Goal: Book appointment/travel/reservation

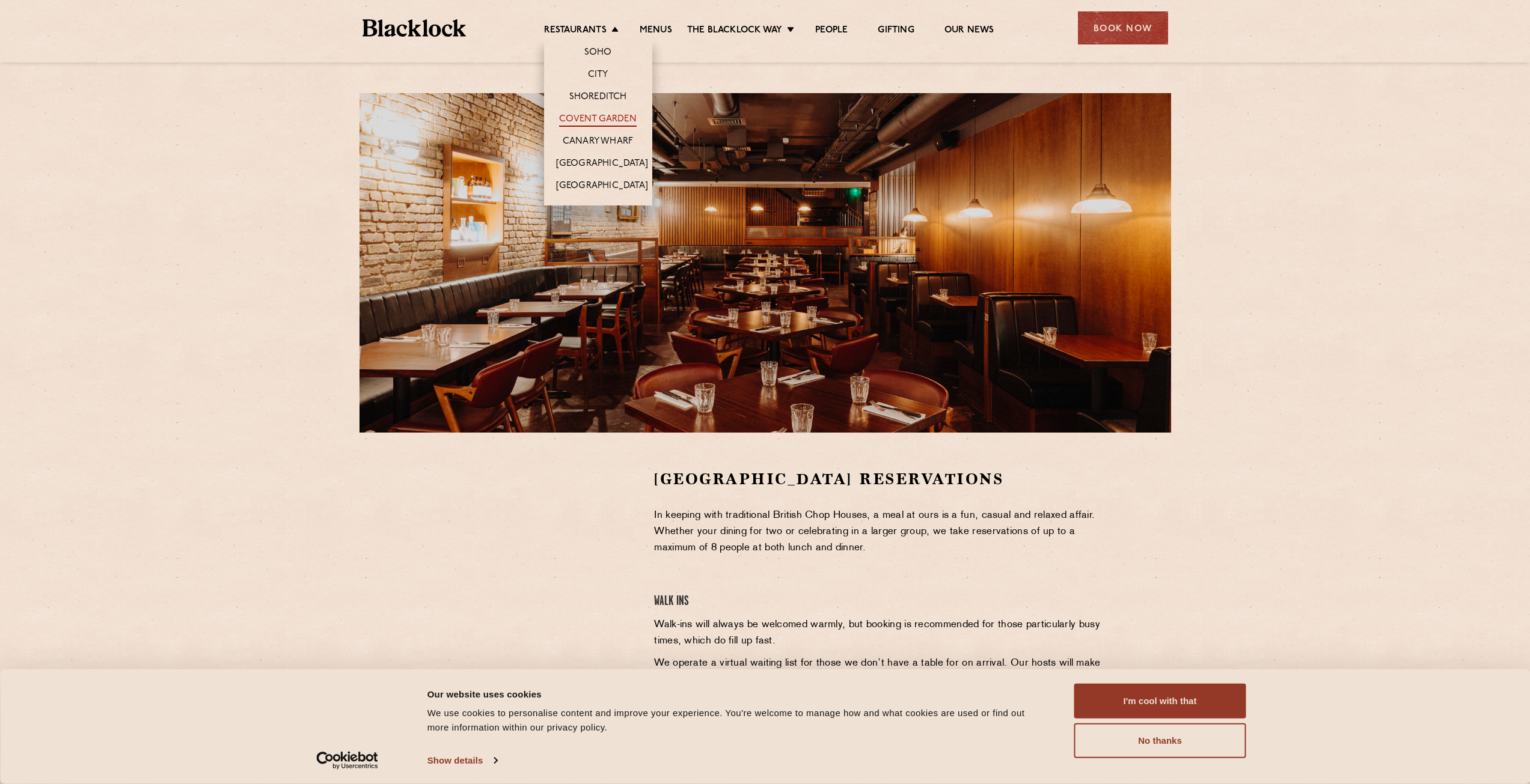
click at [589, 118] on link "Covent Garden" at bounding box center [598, 120] width 77 height 13
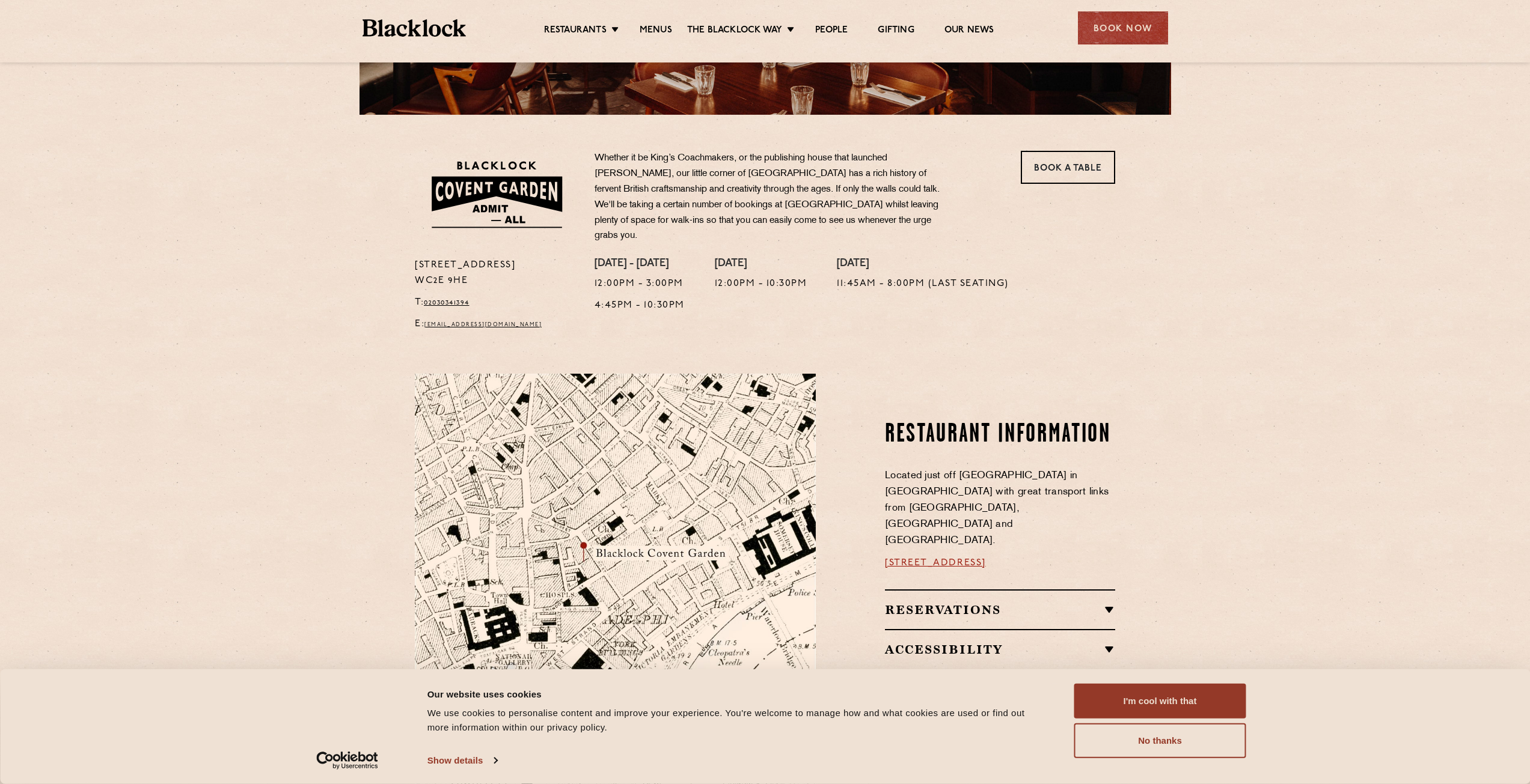
scroll to position [120, 0]
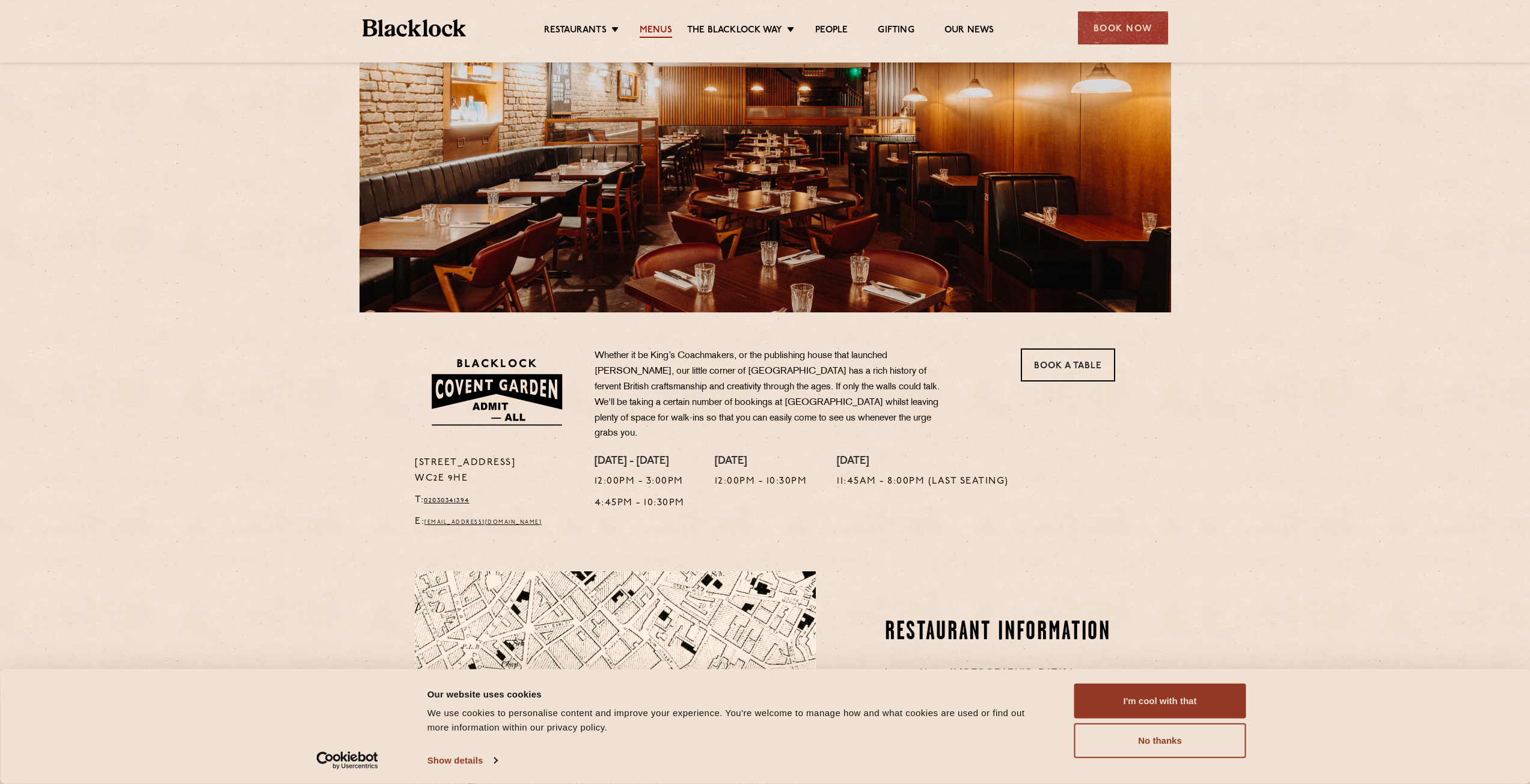
click at [661, 33] on link "Menus" at bounding box center [656, 31] width 33 height 13
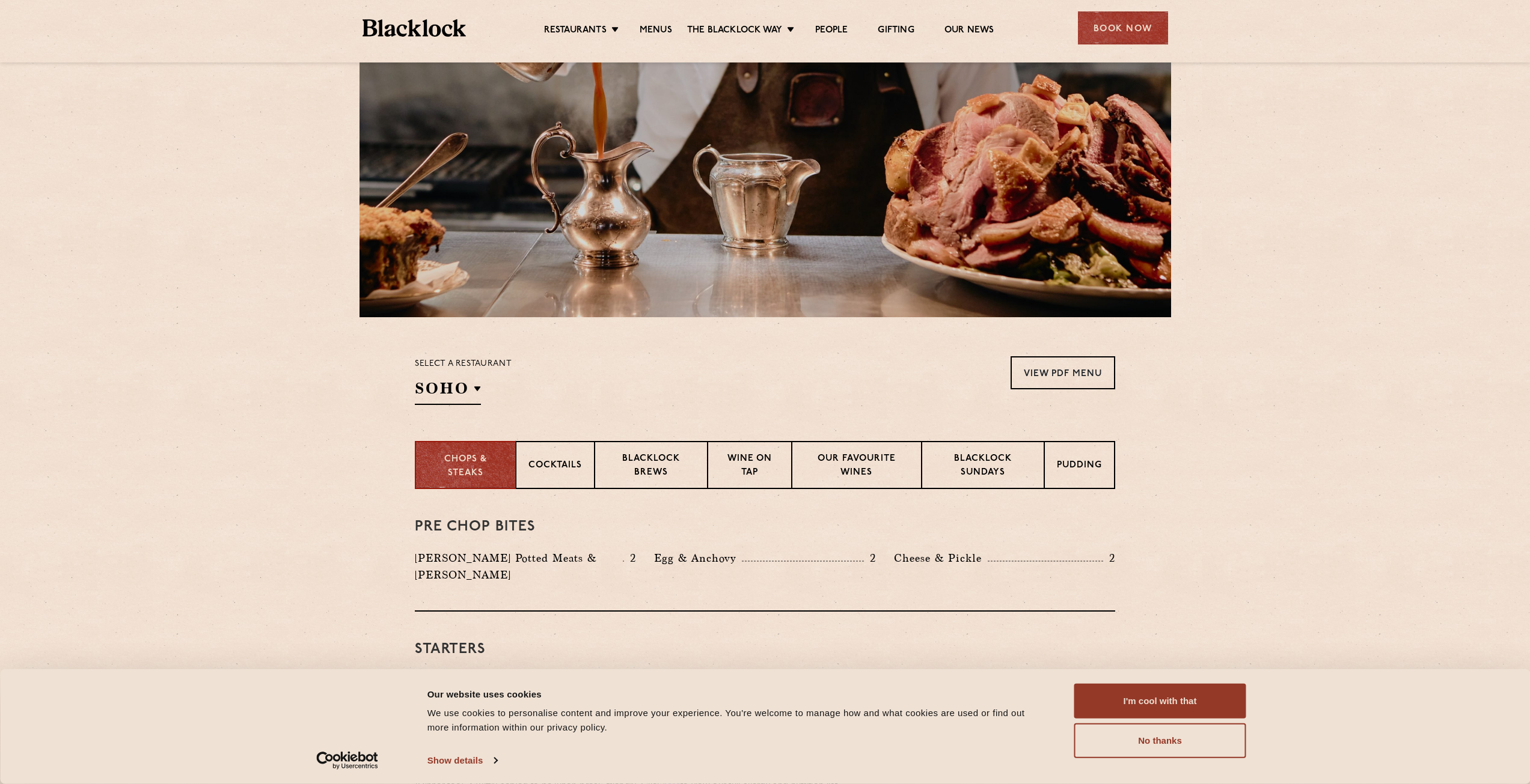
scroll to position [120, 0]
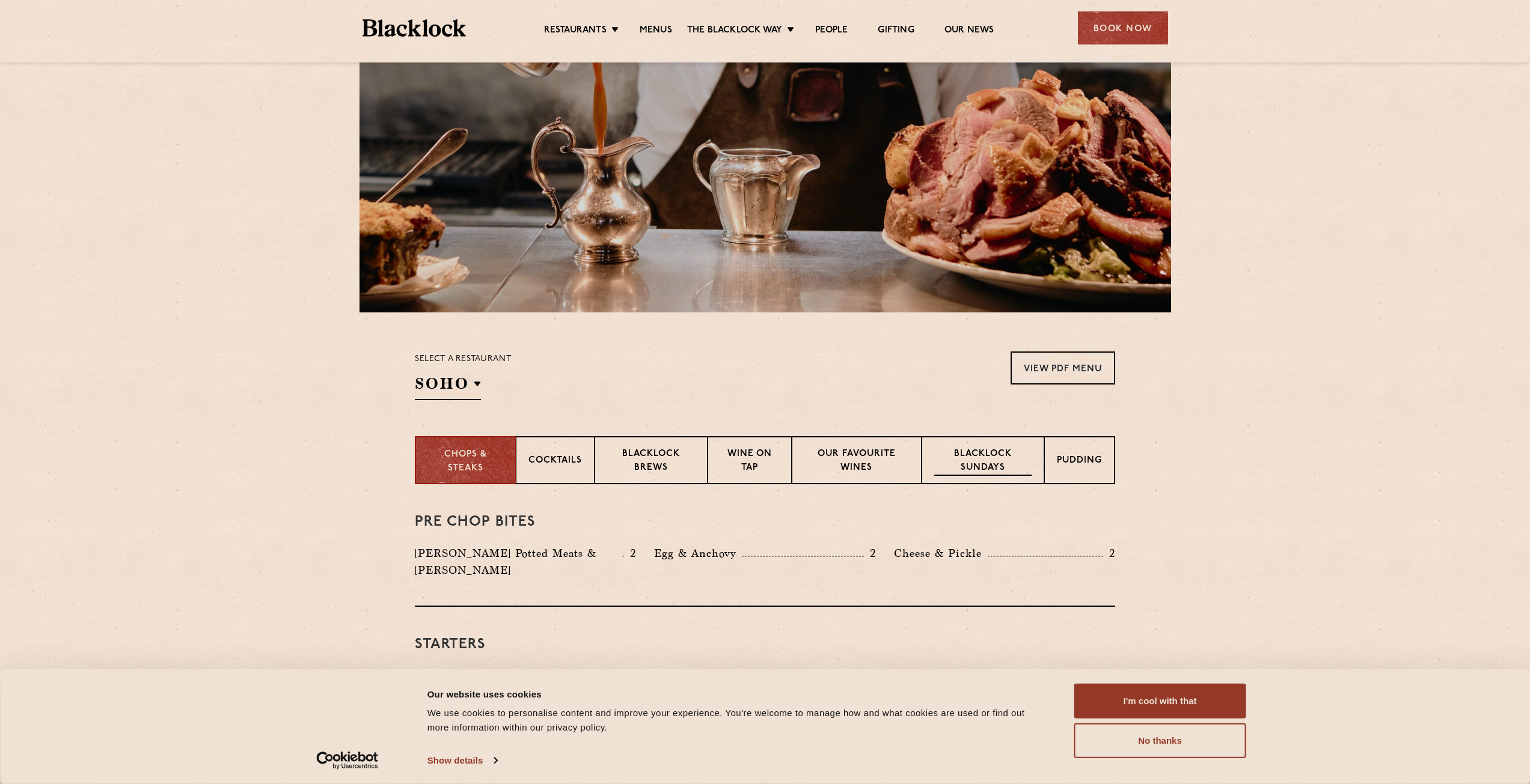
click at [990, 457] on p "Blacklock Sundays" at bounding box center [983, 462] width 97 height 28
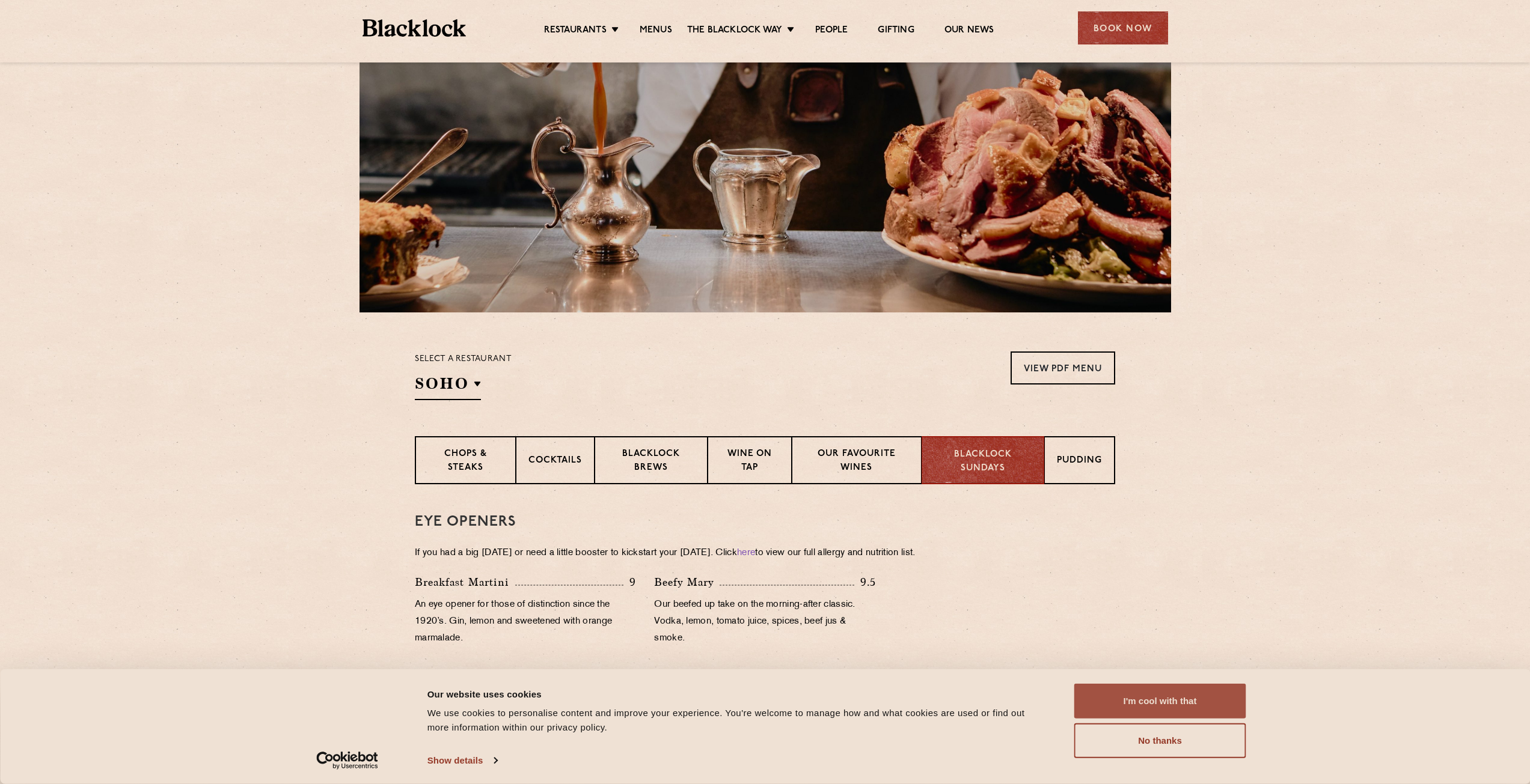
click at [1169, 709] on button "I'm cool with that" at bounding box center [1160, 701] width 172 height 35
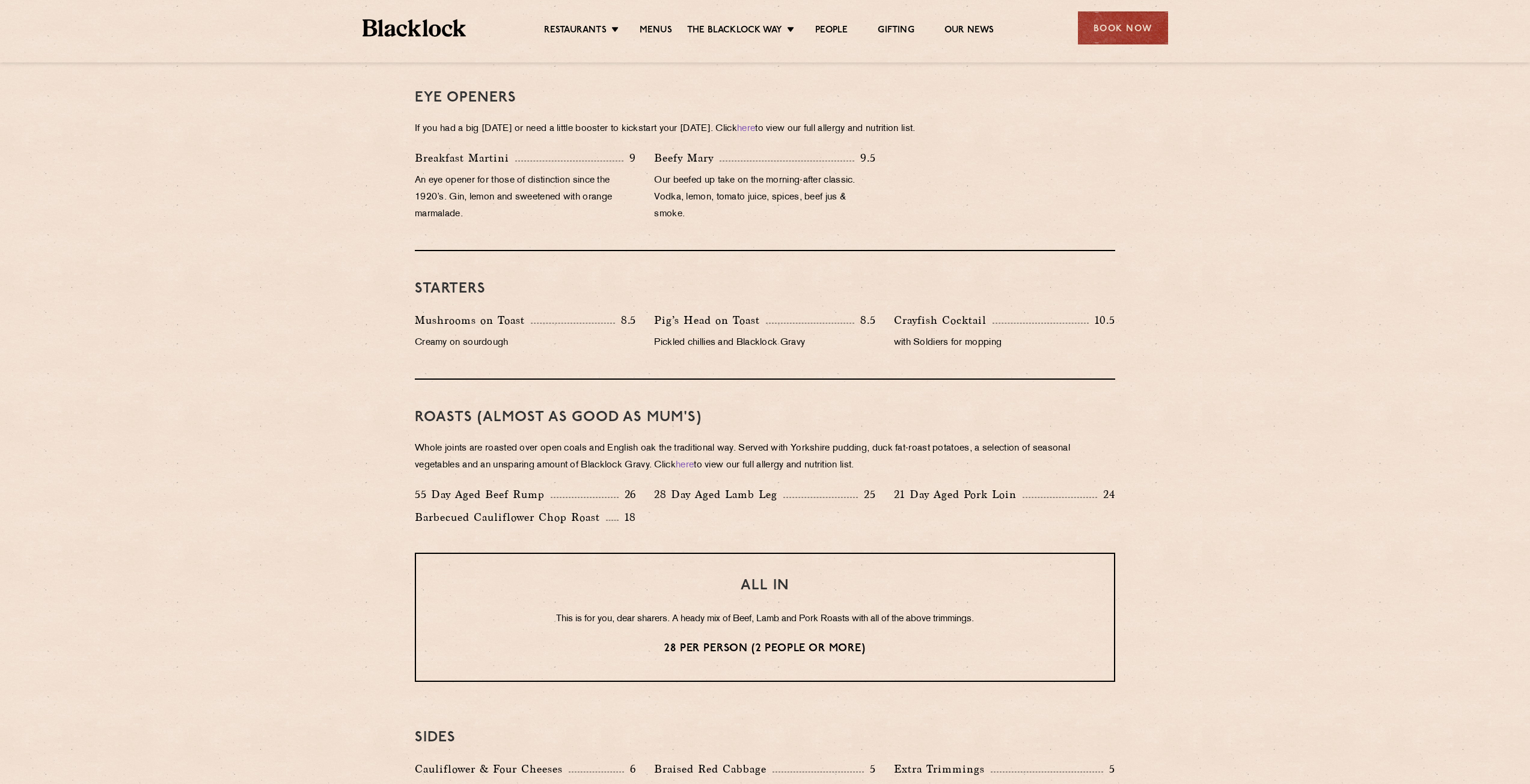
scroll to position [420, 0]
